Goal: Find specific page/section: Find specific page/section

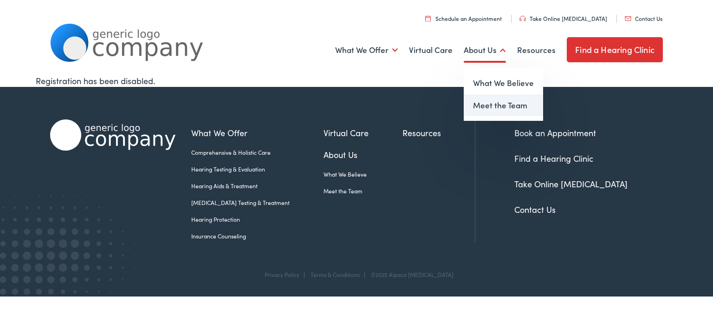
click at [487, 107] on link "Meet the Team" at bounding box center [503, 105] width 79 height 22
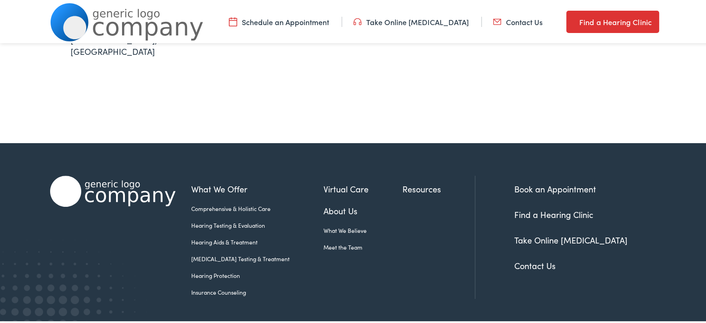
scroll to position [427, 0]
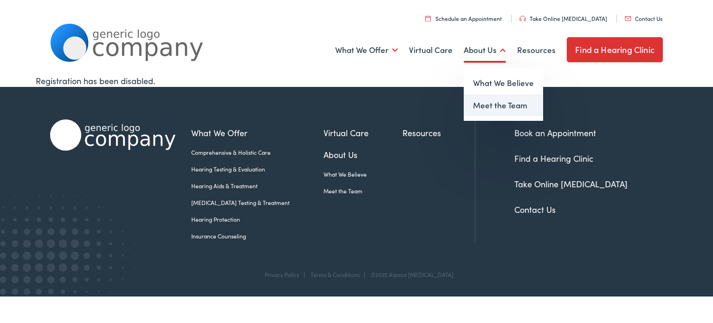
click at [492, 104] on link "Meet the Team" at bounding box center [503, 105] width 79 height 22
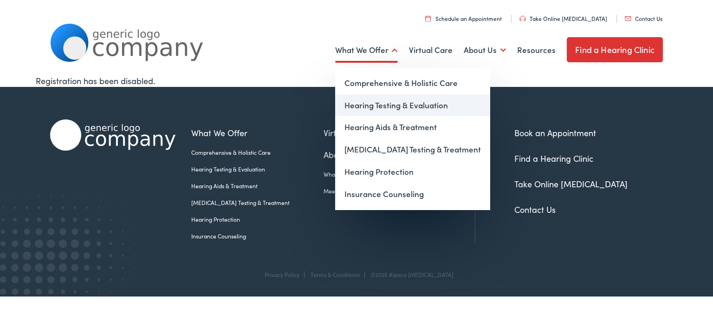
click at [377, 105] on link "Hearing Testing & Evaluation" at bounding box center [412, 105] width 155 height 22
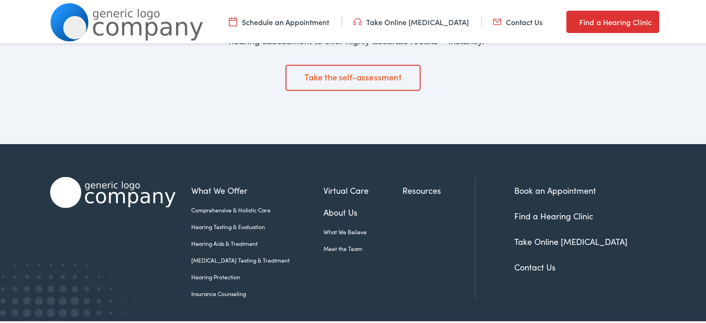
scroll to position [1644, 0]
